Goal: Navigation & Orientation: Find specific page/section

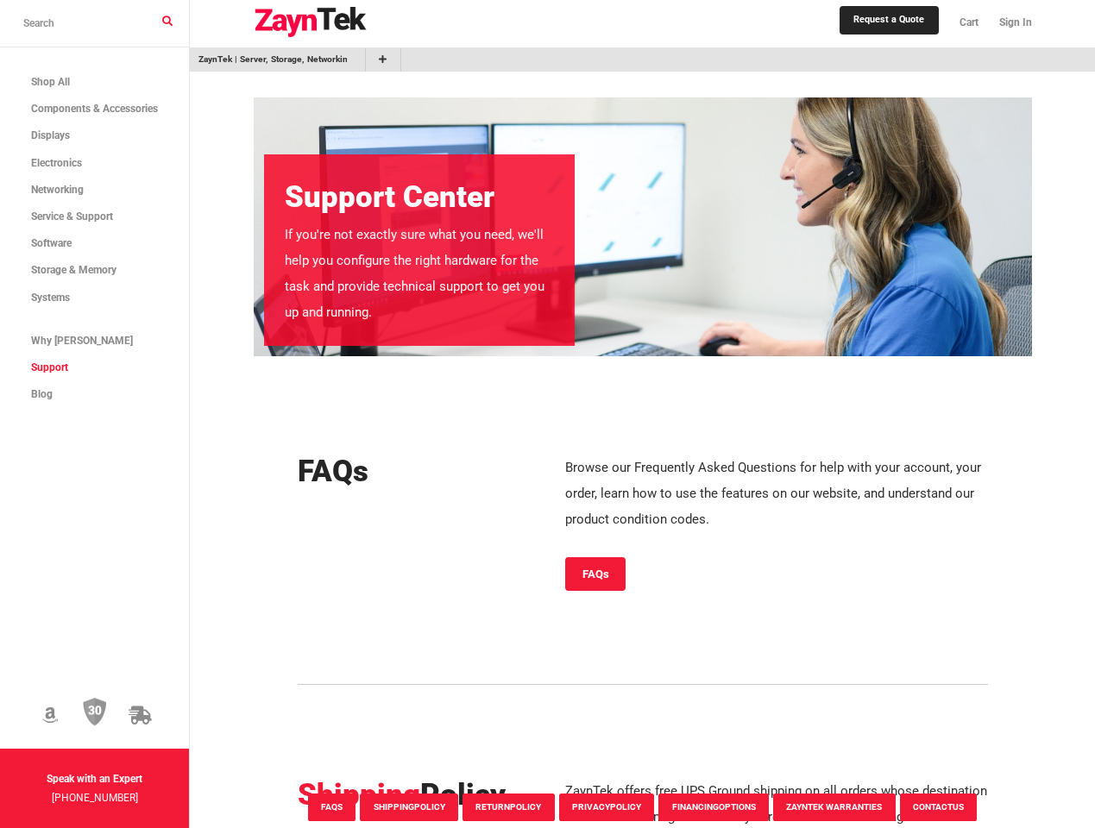
click at [58, 707] on icon at bounding box center [50, 716] width 16 height 18
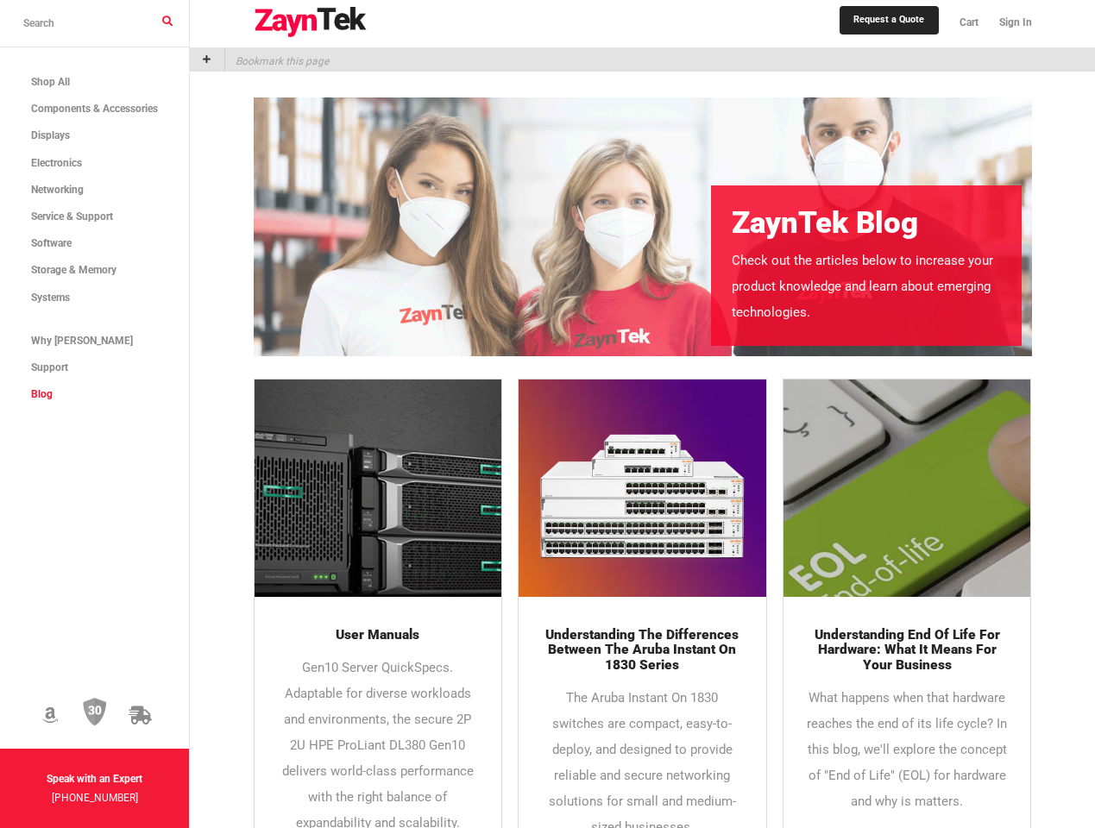
click at [58, 707] on icon at bounding box center [50, 716] width 16 height 18
